Goal: Information Seeking & Learning: Learn about a topic

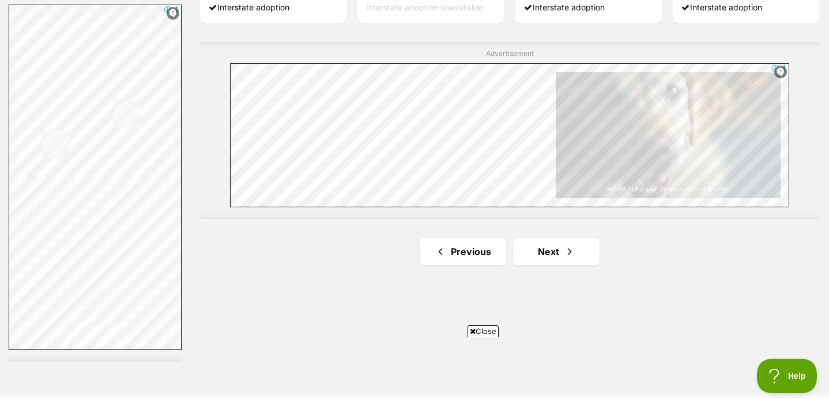
scroll to position [2233, 0]
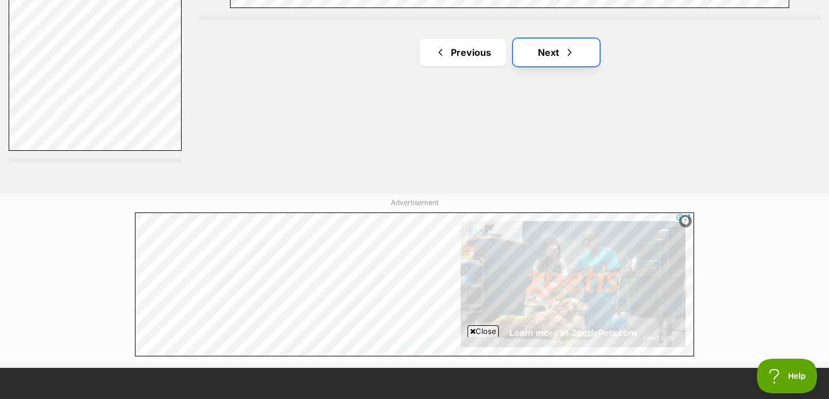
click at [558, 56] on link "Next" at bounding box center [556, 53] width 86 height 28
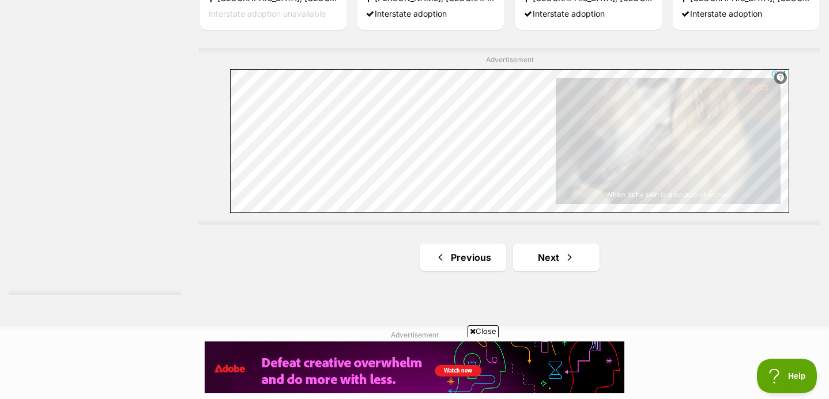
scroll to position [2236, 0]
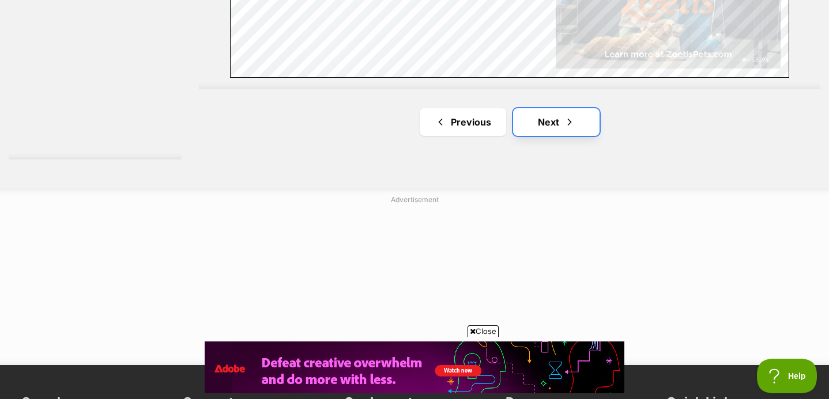
click at [525, 132] on link "Next" at bounding box center [556, 122] width 86 height 28
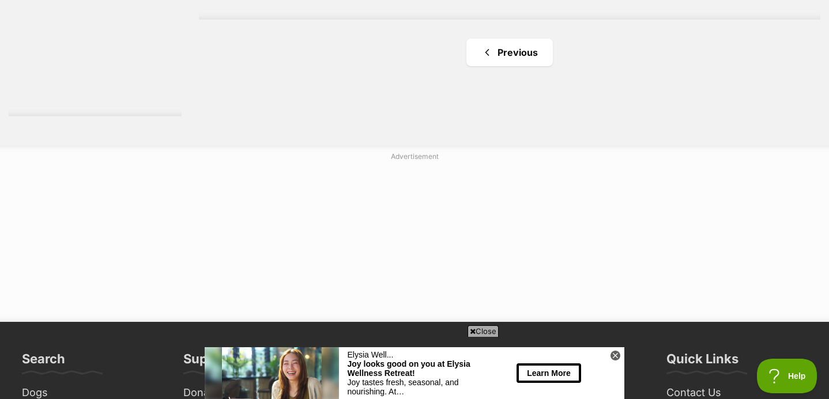
scroll to position [2076, 0]
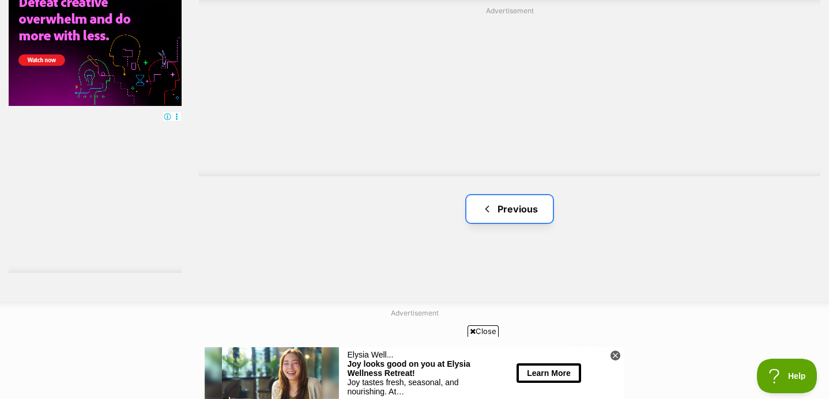
click at [499, 202] on link "Previous" at bounding box center [509, 209] width 86 height 28
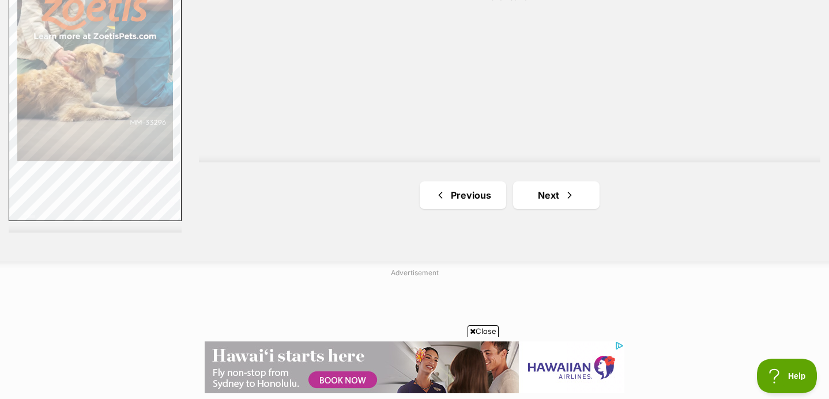
scroll to position [2199, 0]
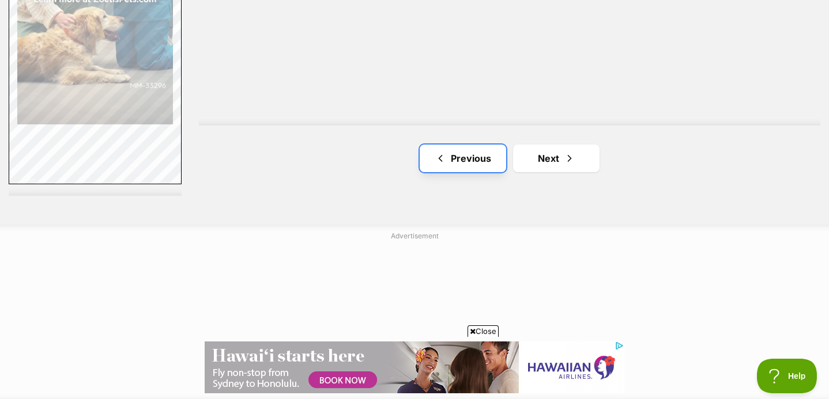
click at [468, 146] on link "Previous" at bounding box center [462, 159] width 86 height 28
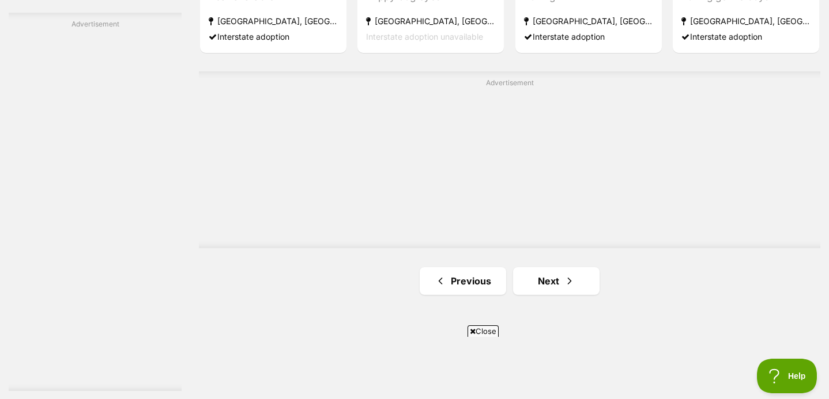
scroll to position [2158, 0]
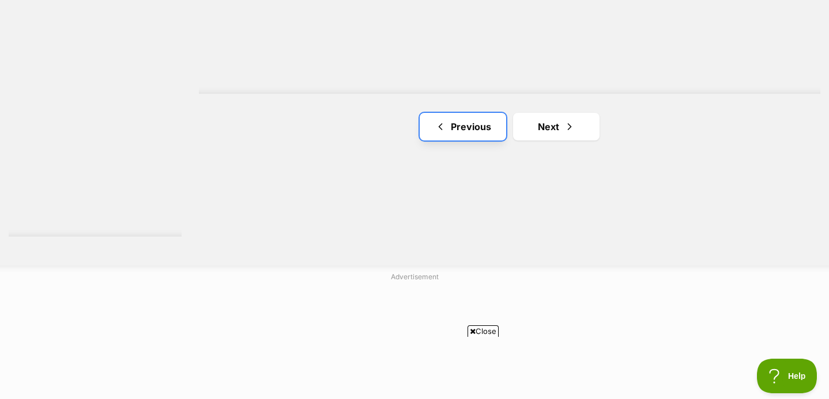
click at [441, 134] on link "Previous" at bounding box center [462, 127] width 86 height 28
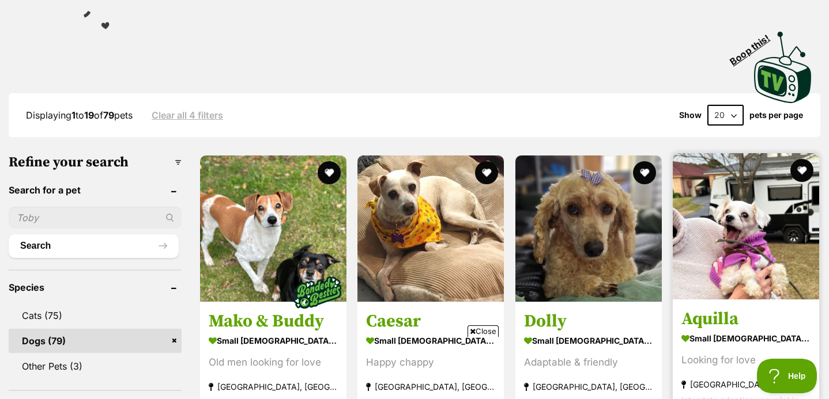
scroll to position [224, 0]
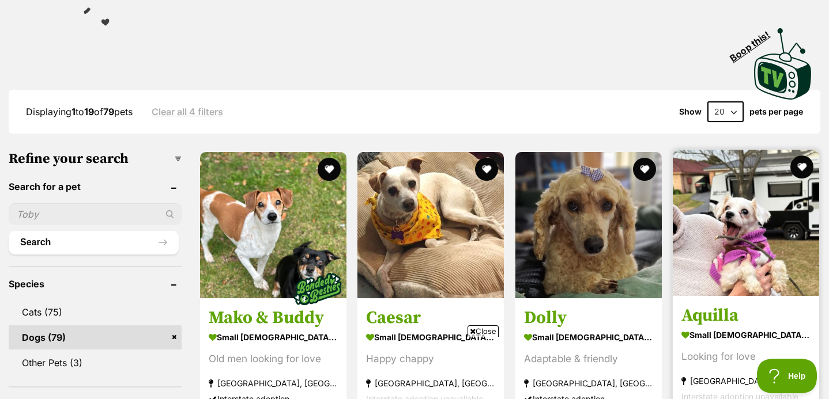
click at [720, 244] on img at bounding box center [745, 223] width 146 height 146
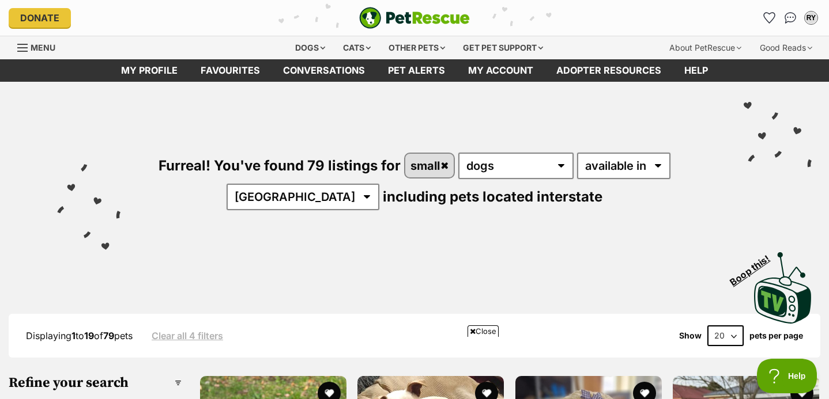
scroll to position [266, 0]
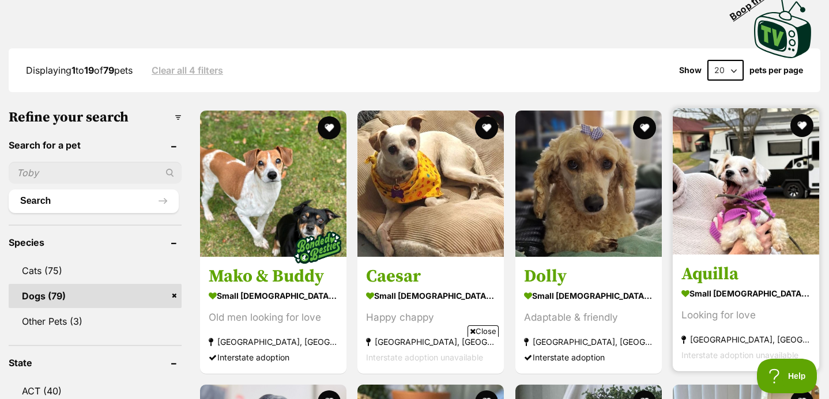
click at [713, 222] on img at bounding box center [745, 181] width 146 height 146
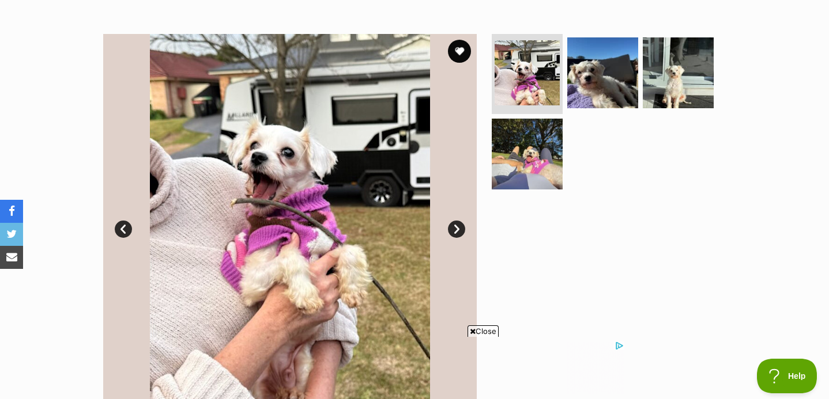
click at [461, 223] on link "Next" at bounding box center [456, 229] width 17 height 17
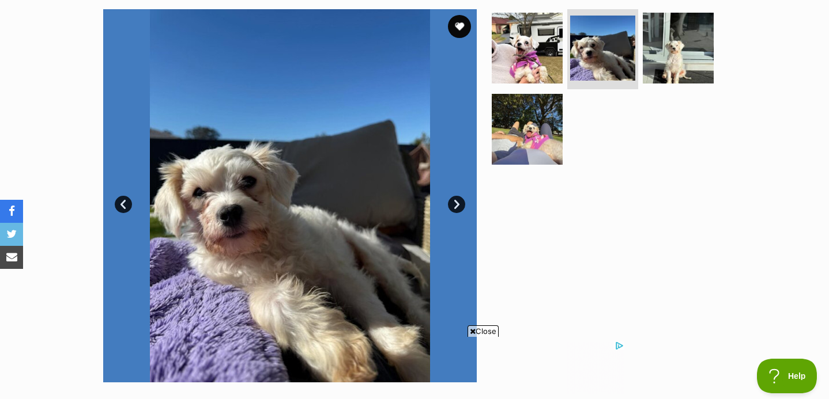
click at [462, 200] on link "Next" at bounding box center [456, 204] width 17 height 17
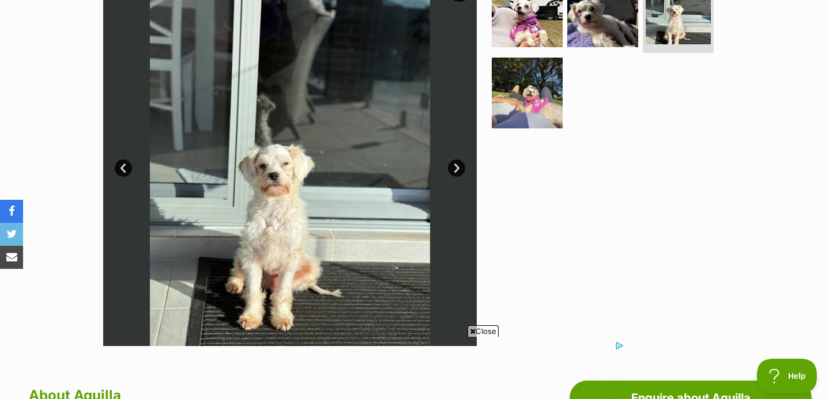
click at [455, 162] on link "Next" at bounding box center [456, 168] width 17 height 17
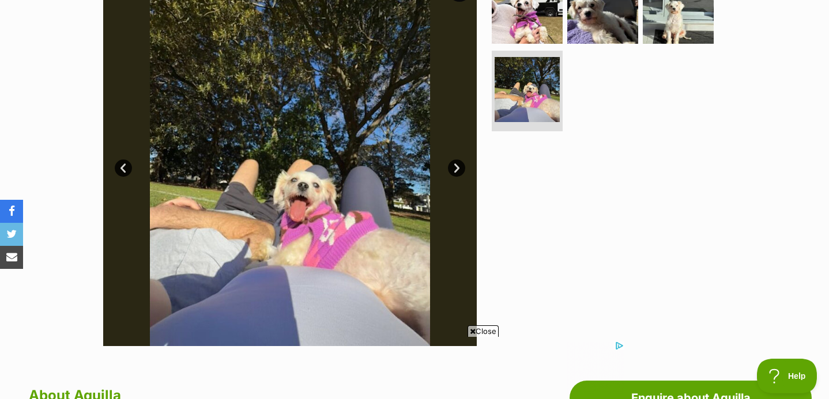
click at [455, 162] on link "Next" at bounding box center [456, 168] width 17 height 17
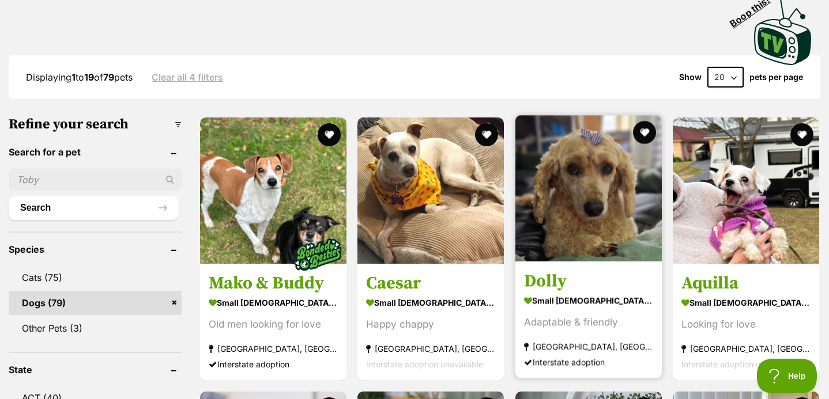
click at [572, 203] on img at bounding box center [588, 188] width 146 height 146
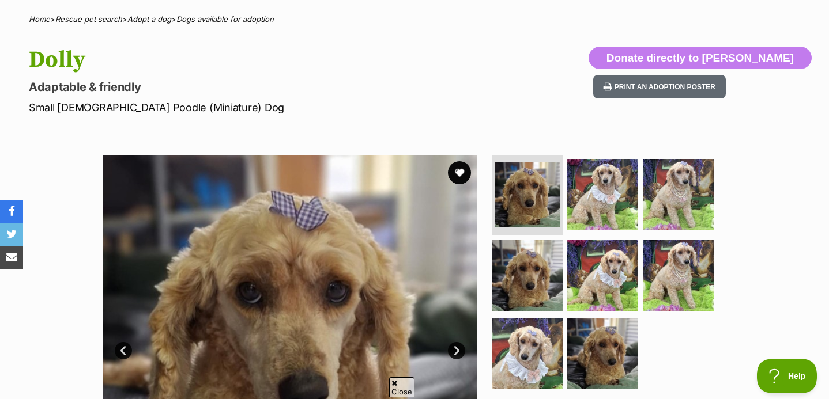
scroll to position [85, 0]
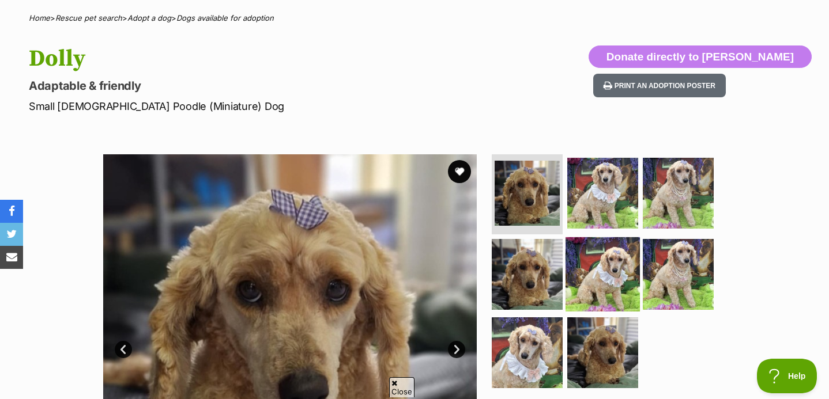
click at [621, 290] on img at bounding box center [602, 274] width 74 height 74
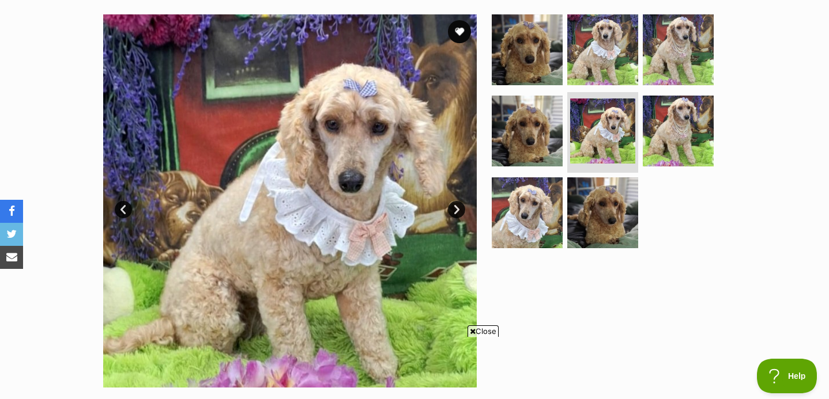
scroll to position [0, 0]
click at [525, 232] on img at bounding box center [527, 213] width 74 height 74
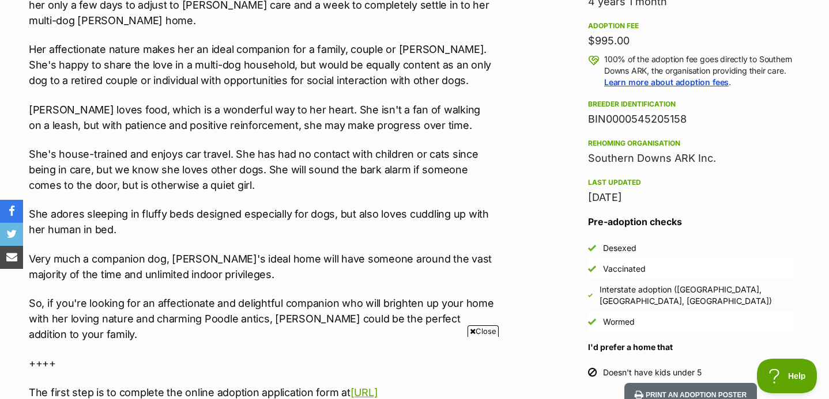
scroll to position [828, 0]
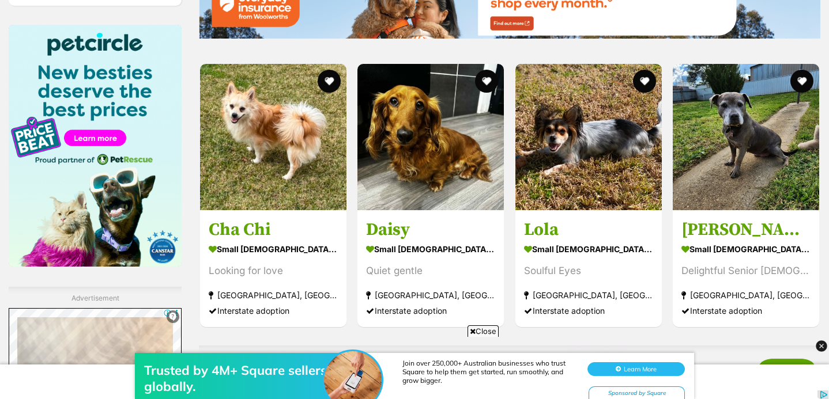
scroll to position [1733, 0]
